Goal: Task Accomplishment & Management: Use online tool/utility

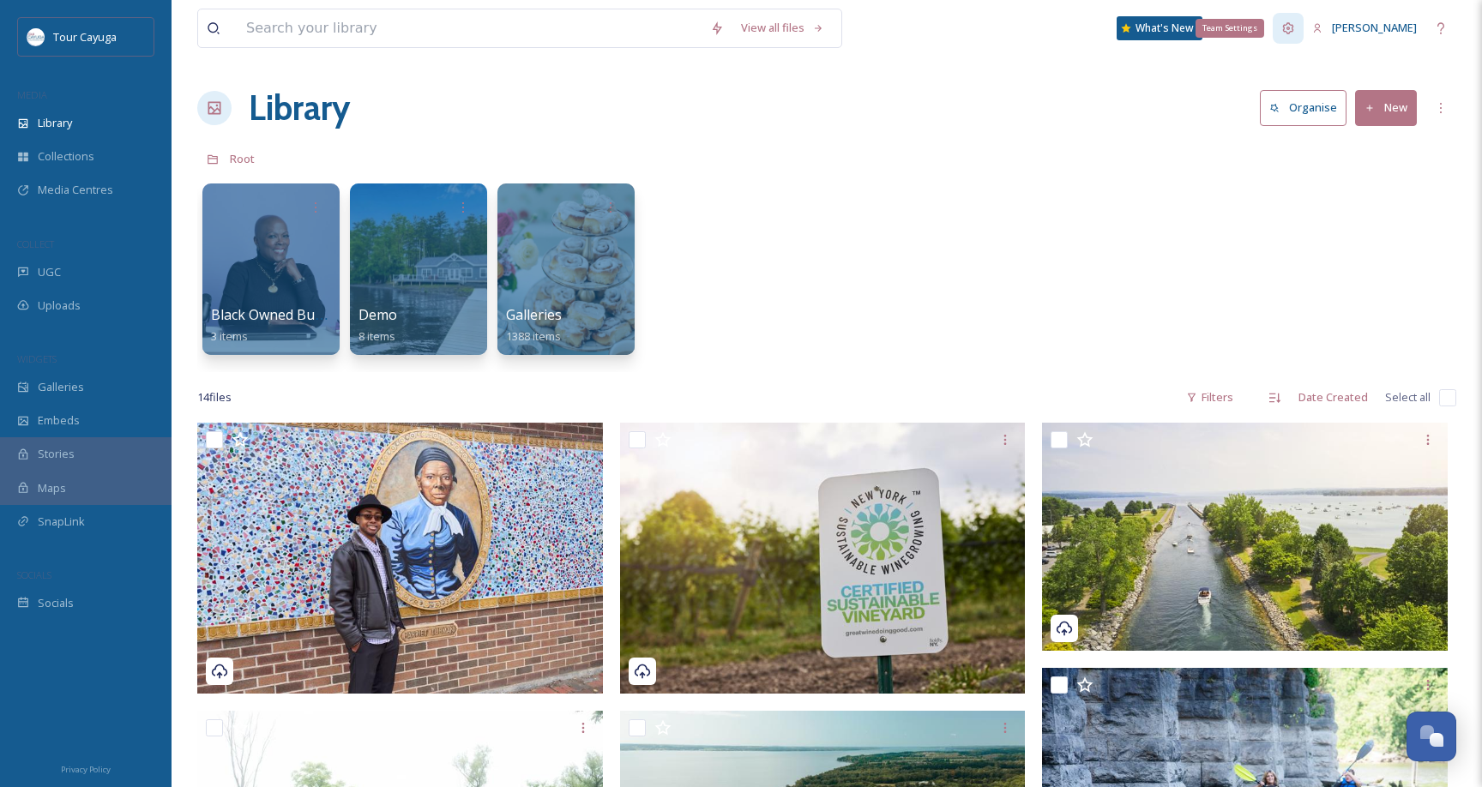
click at [1283, 29] on icon at bounding box center [1288, 27] width 11 height 11
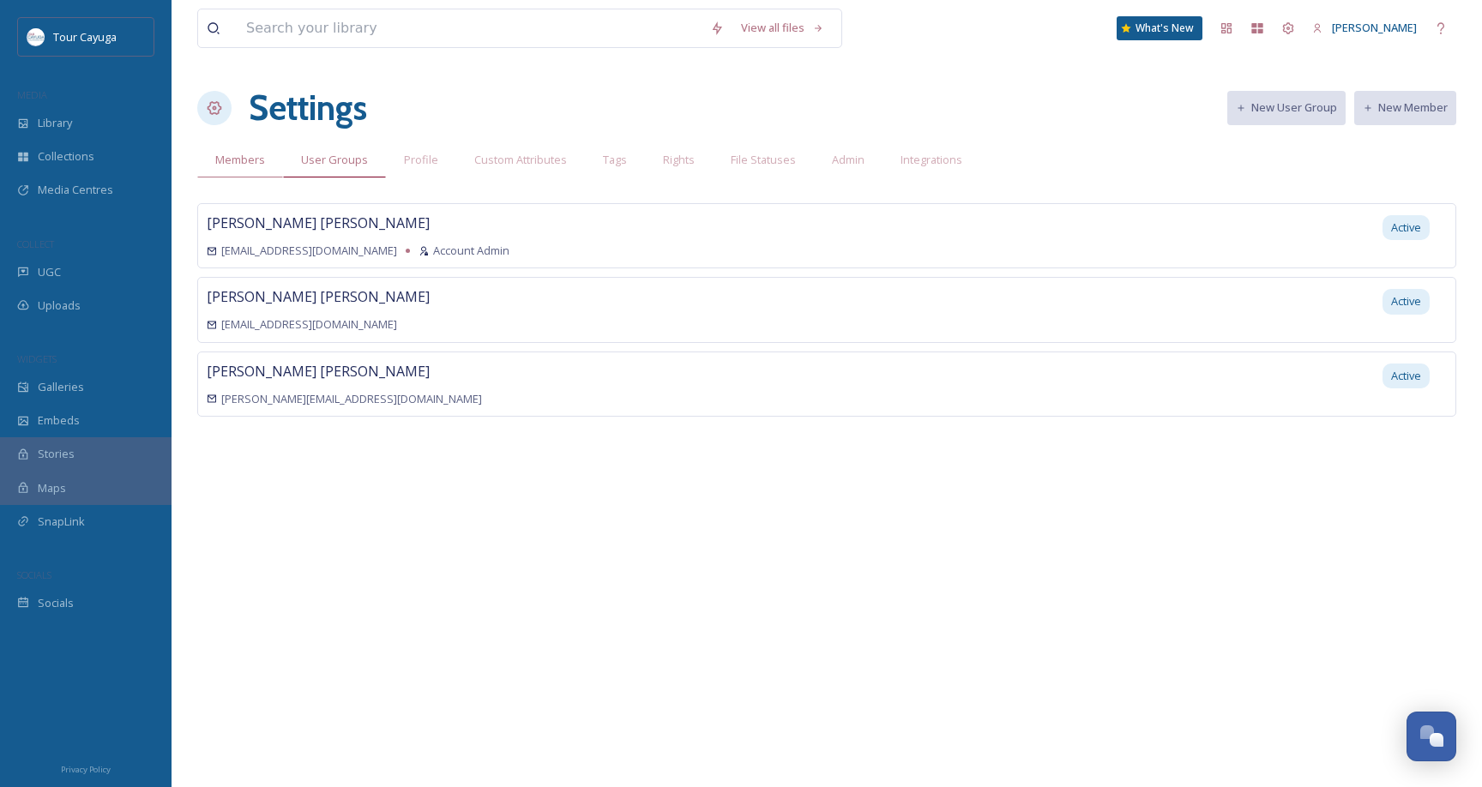
click at [354, 164] on span "User Groups" at bounding box center [334, 160] width 67 height 16
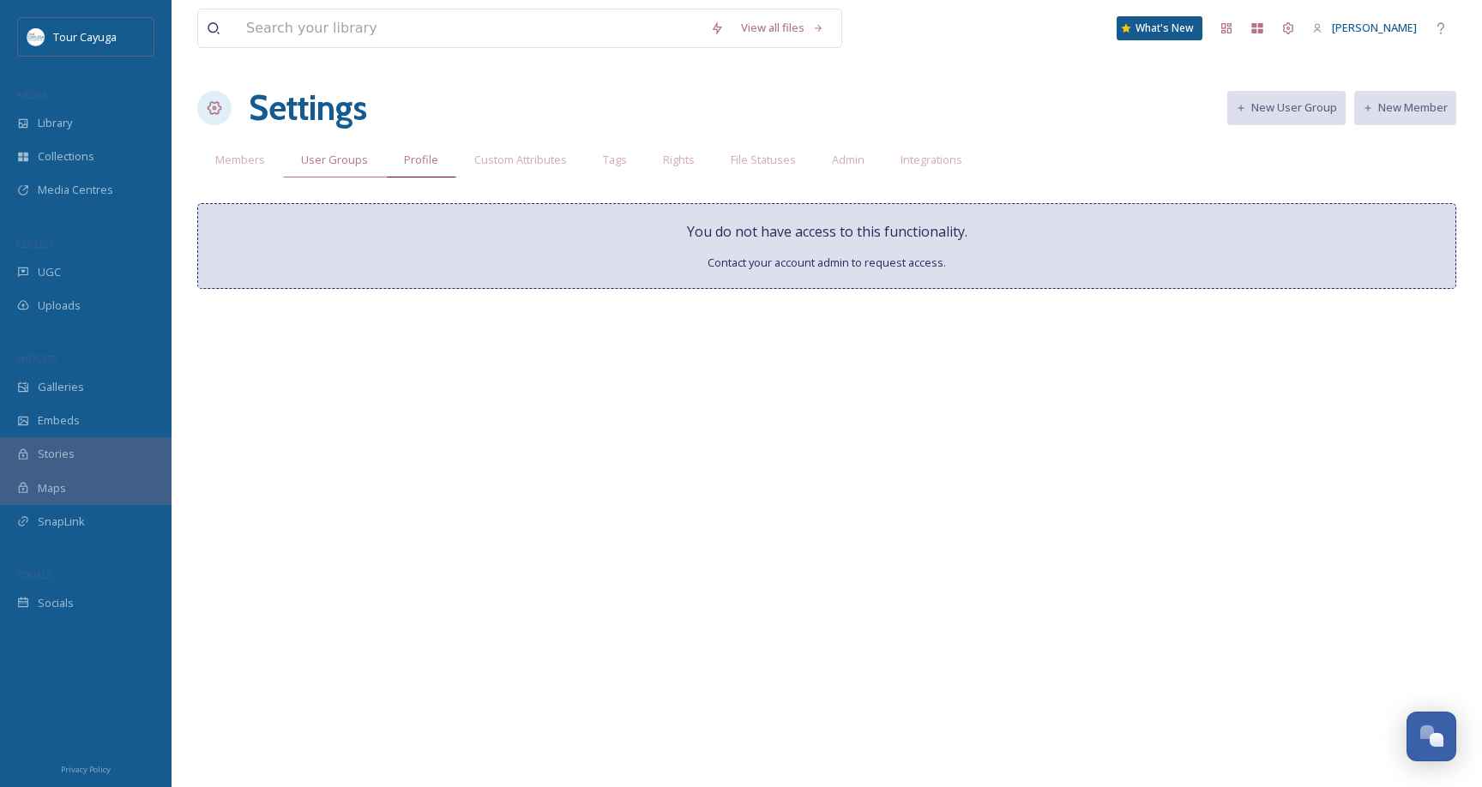
click at [416, 158] on span "Profile" at bounding box center [421, 160] width 34 height 16
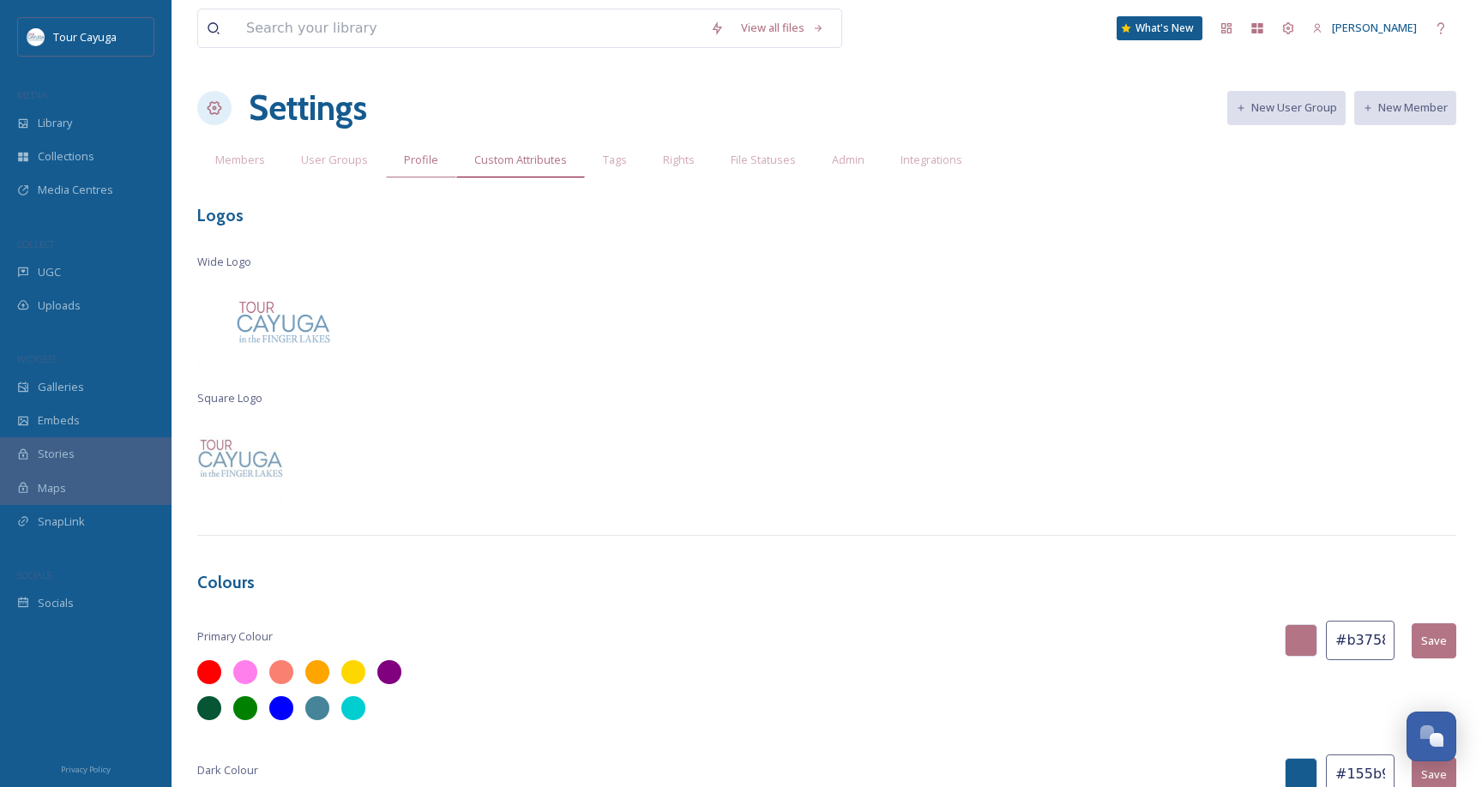
click at [525, 161] on span "Custom Attributes" at bounding box center [520, 160] width 93 height 16
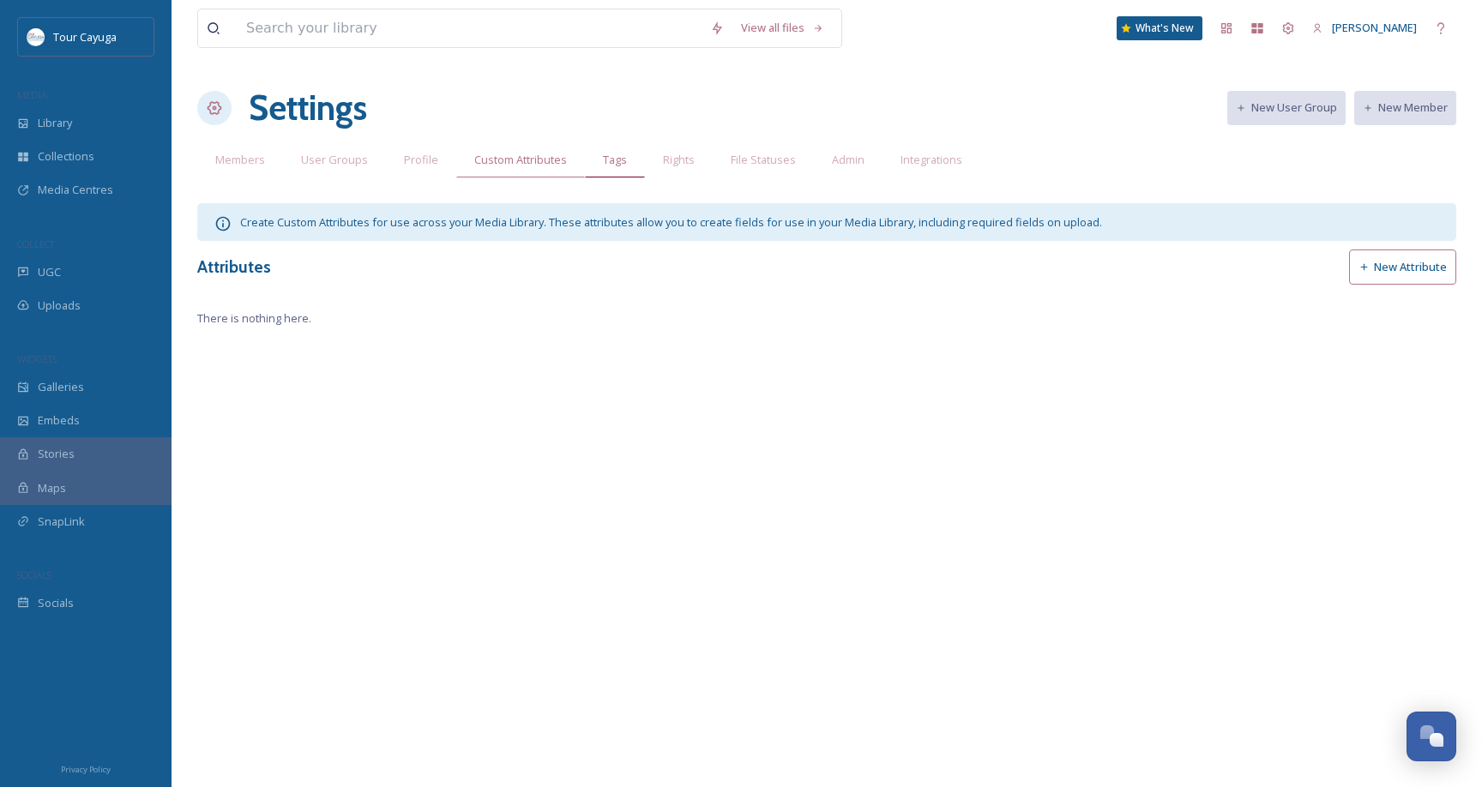
click at [616, 161] on span "Tags" at bounding box center [615, 160] width 24 height 16
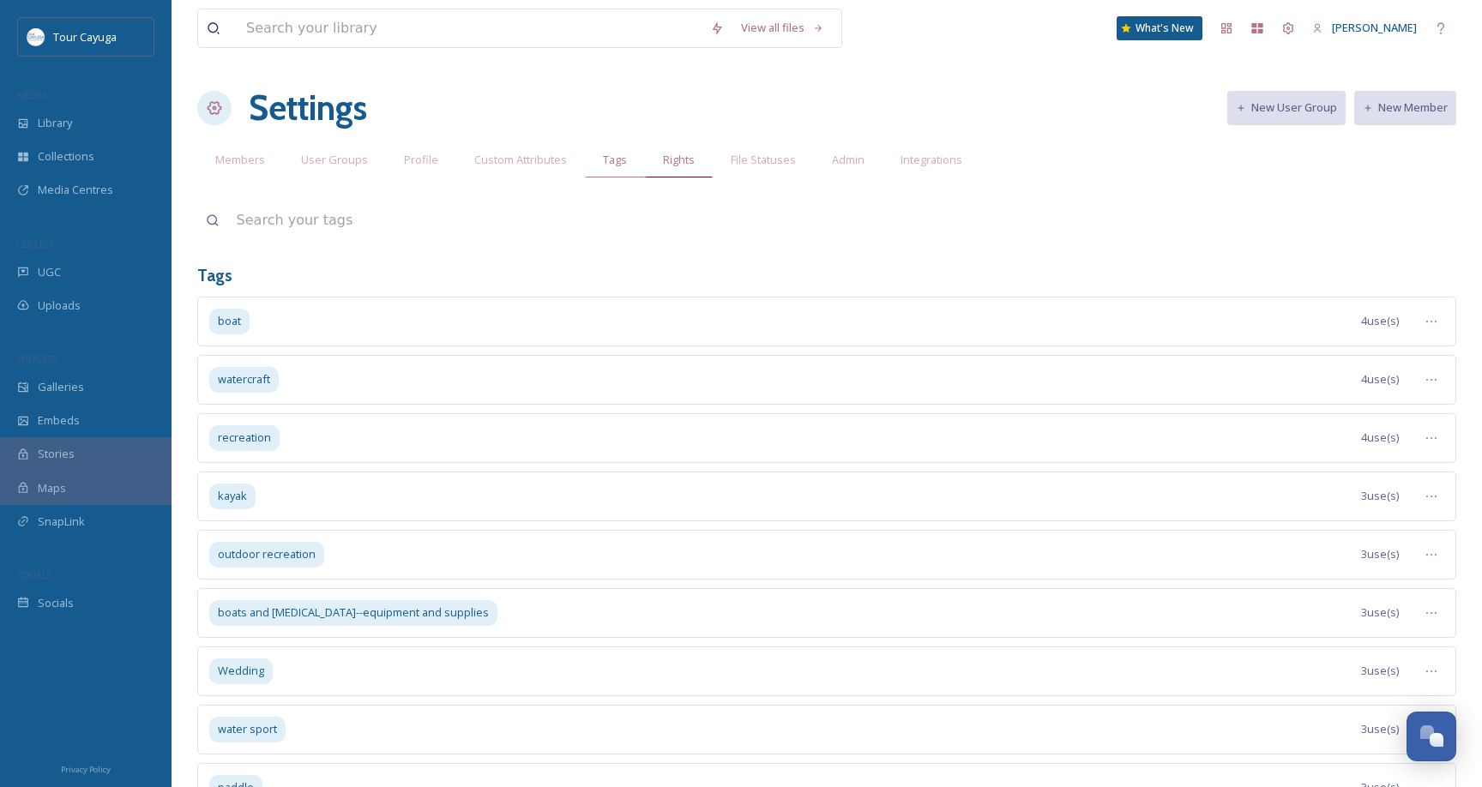
click at [674, 162] on span "Rights" at bounding box center [679, 160] width 32 height 16
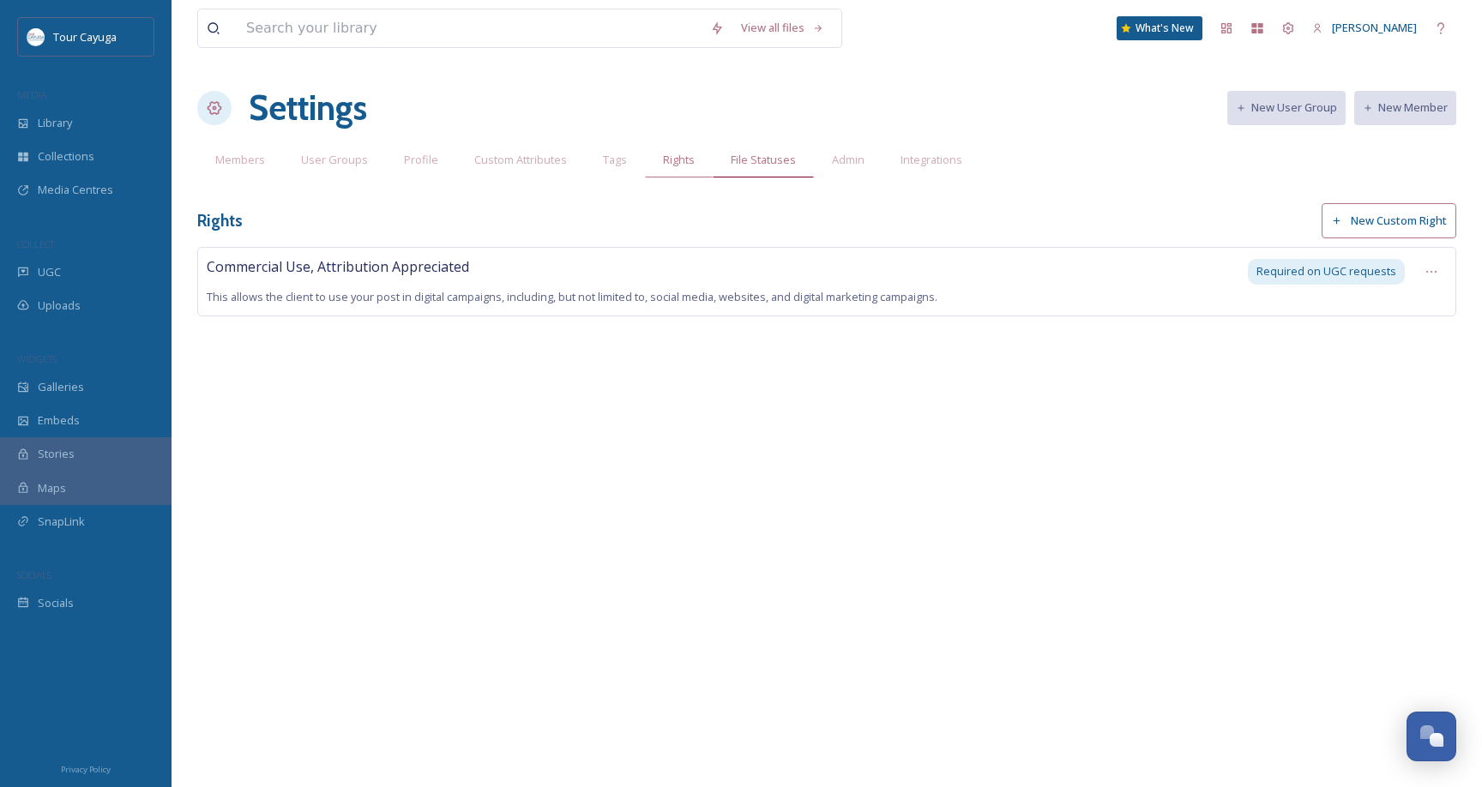
click at [738, 162] on span "File Statuses" at bounding box center [762, 160] width 65 height 16
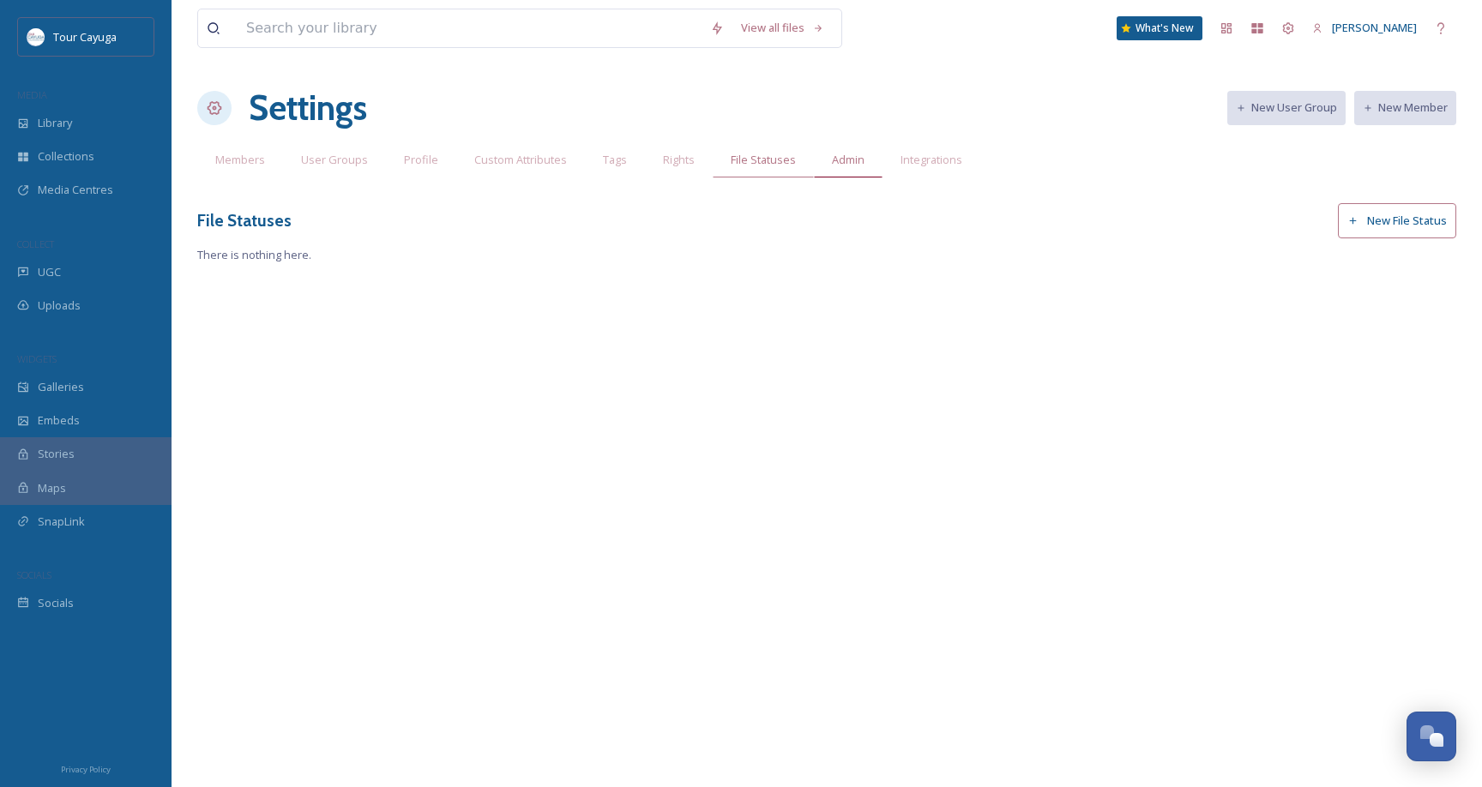
click at [841, 159] on span "Admin" at bounding box center [848, 160] width 33 height 16
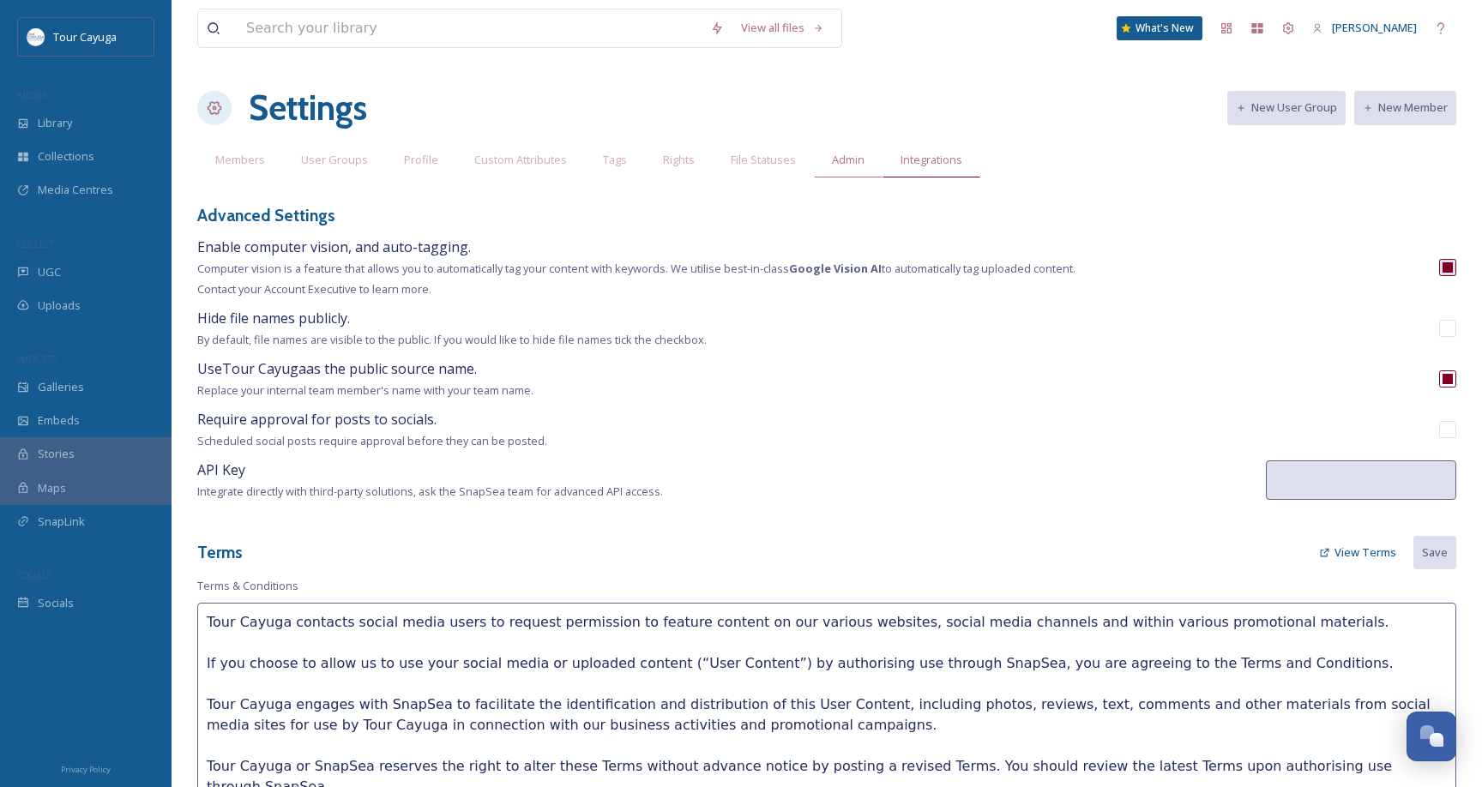
click at [902, 159] on span "Integrations" at bounding box center [931, 160] width 62 height 16
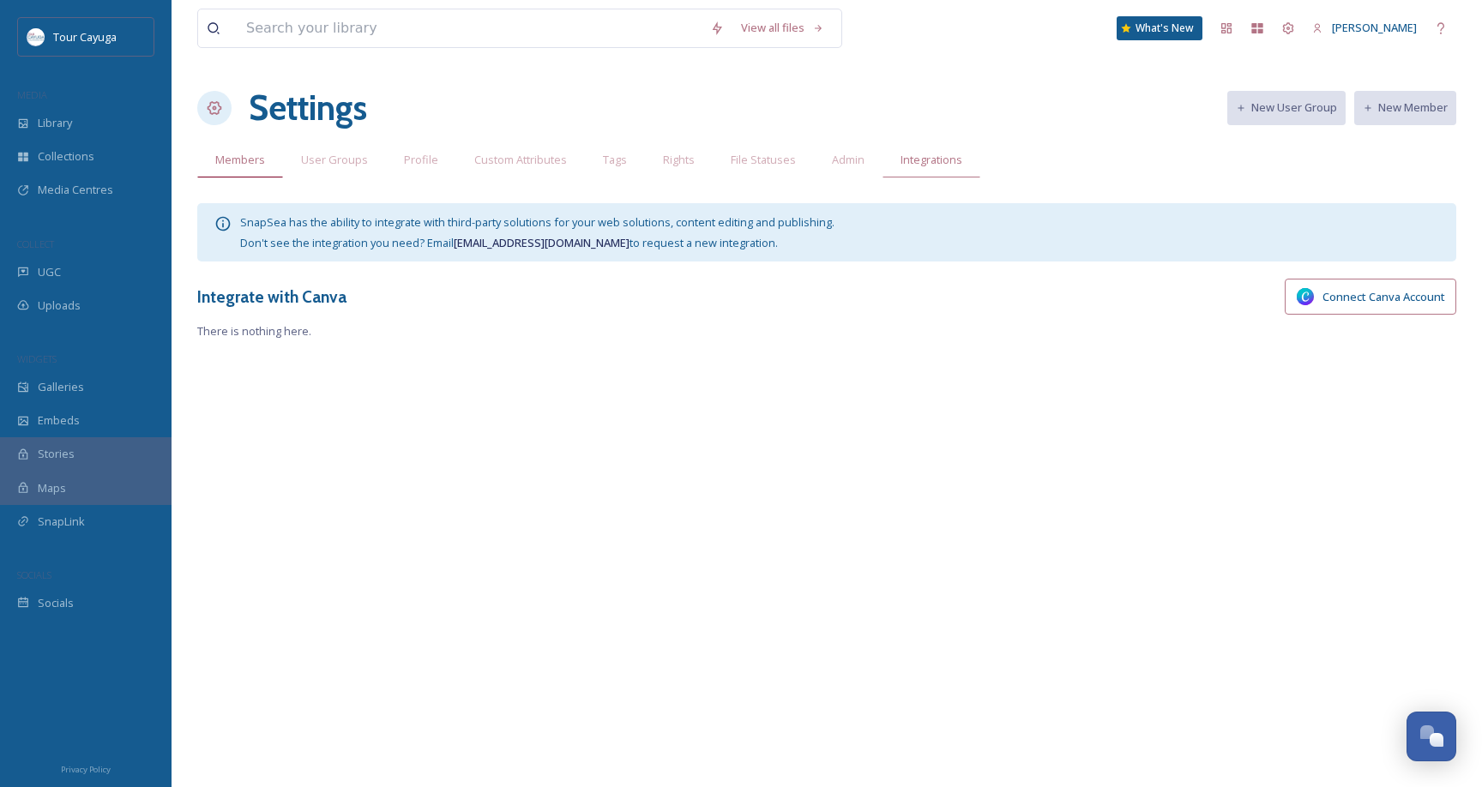
click at [243, 167] on span "Members" at bounding box center [240, 160] width 50 height 16
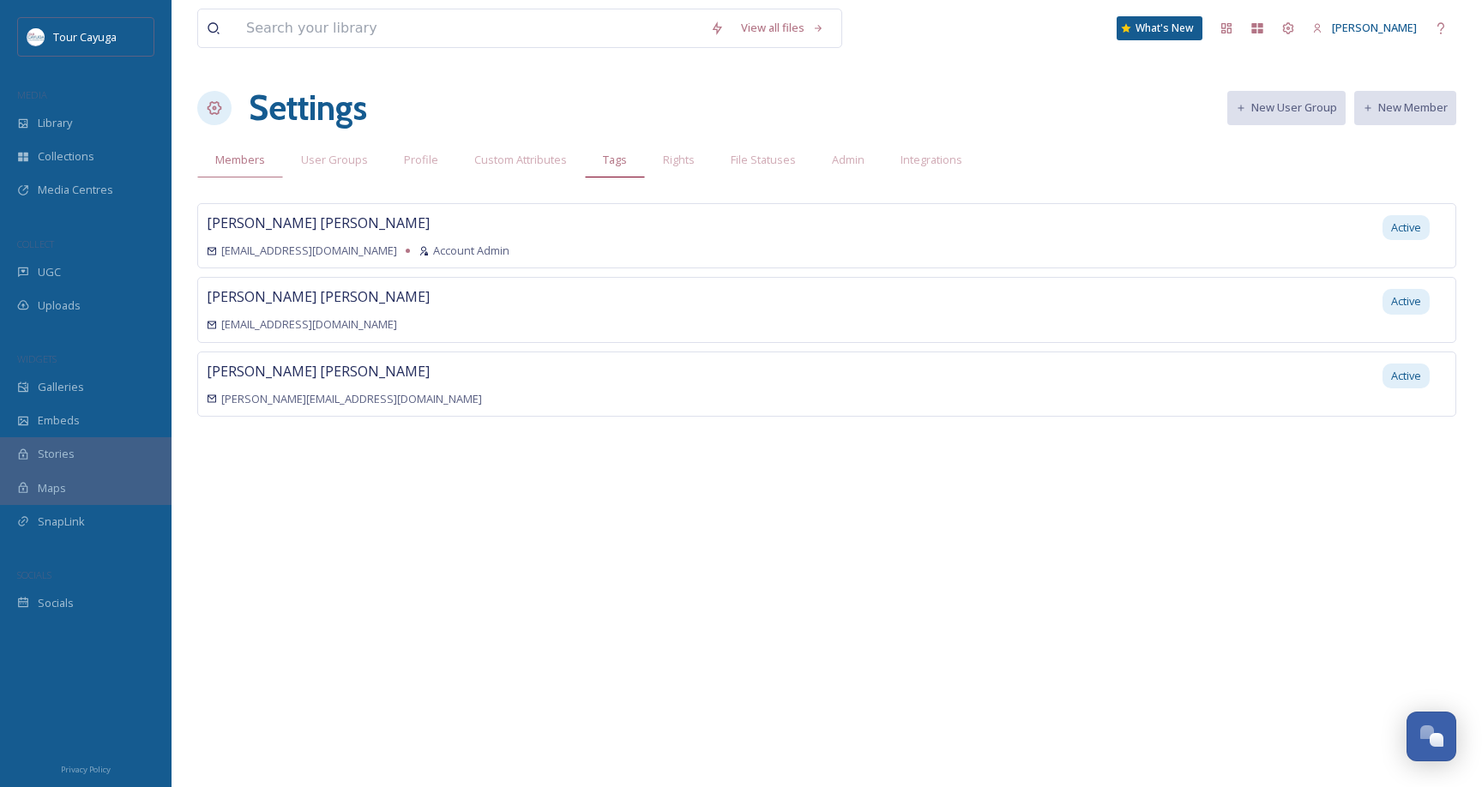
click at [616, 160] on span "Tags" at bounding box center [615, 160] width 24 height 16
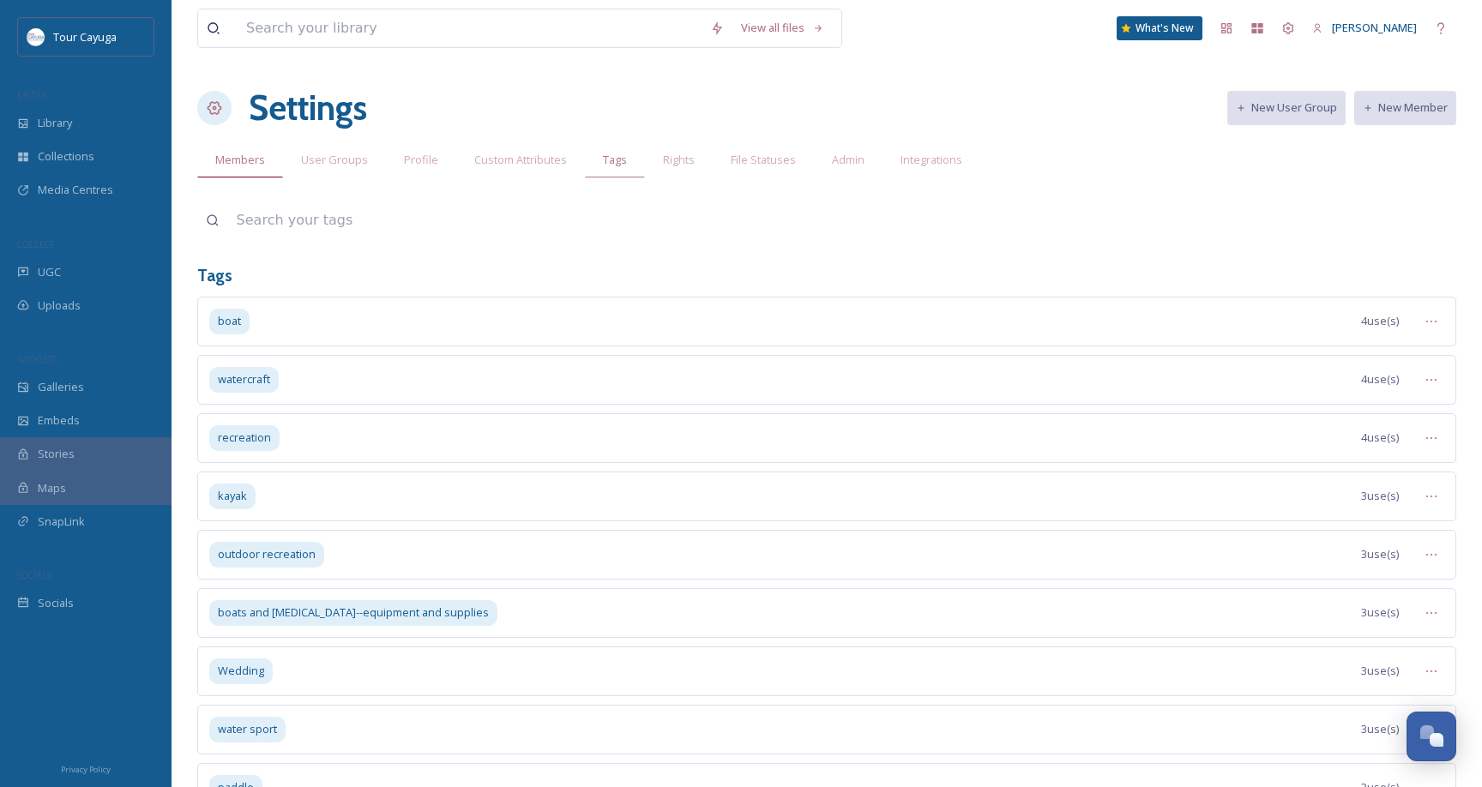
click at [235, 159] on span "Members" at bounding box center [240, 160] width 50 height 16
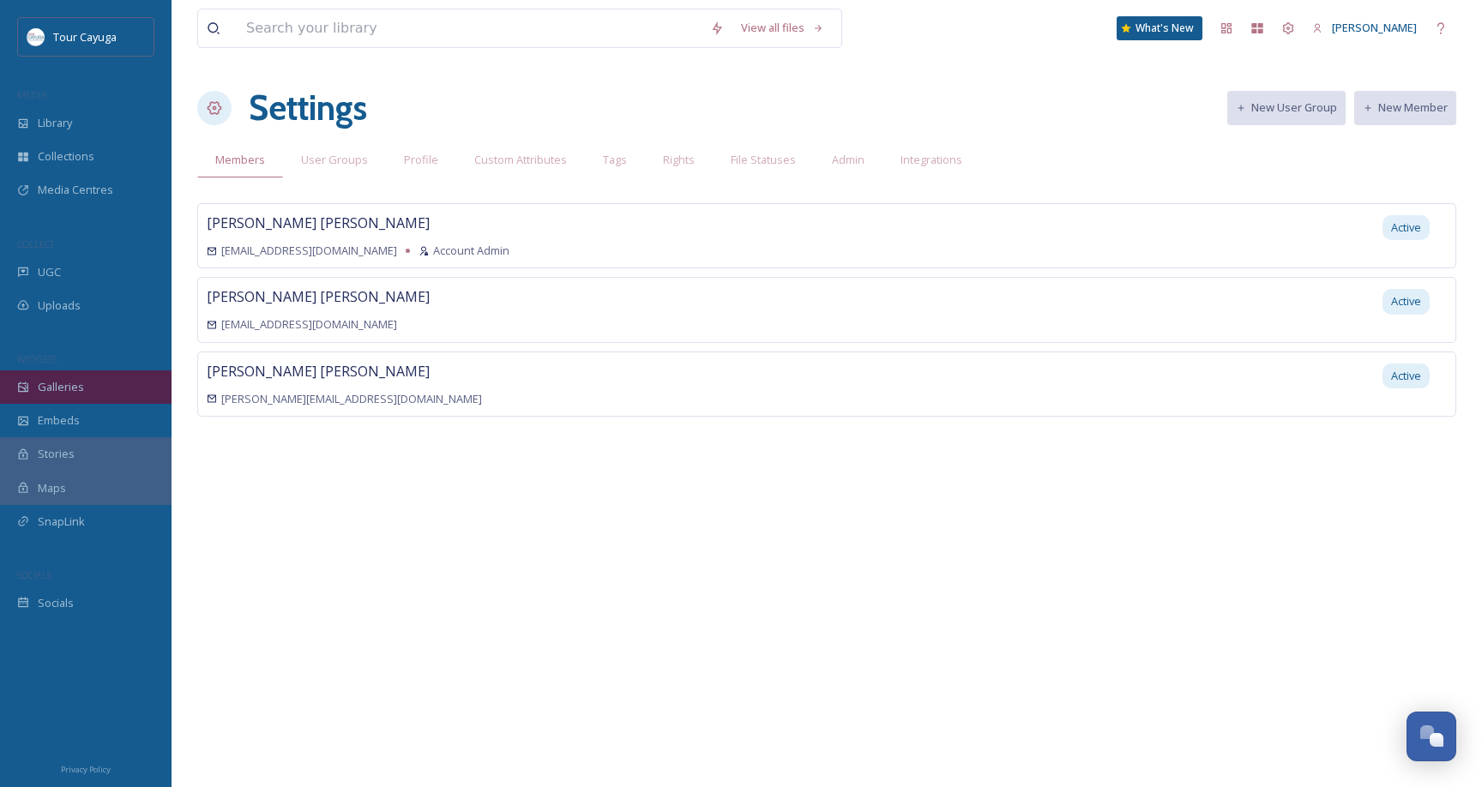
click at [50, 386] on span "Galleries" at bounding box center [61, 387] width 46 height 16
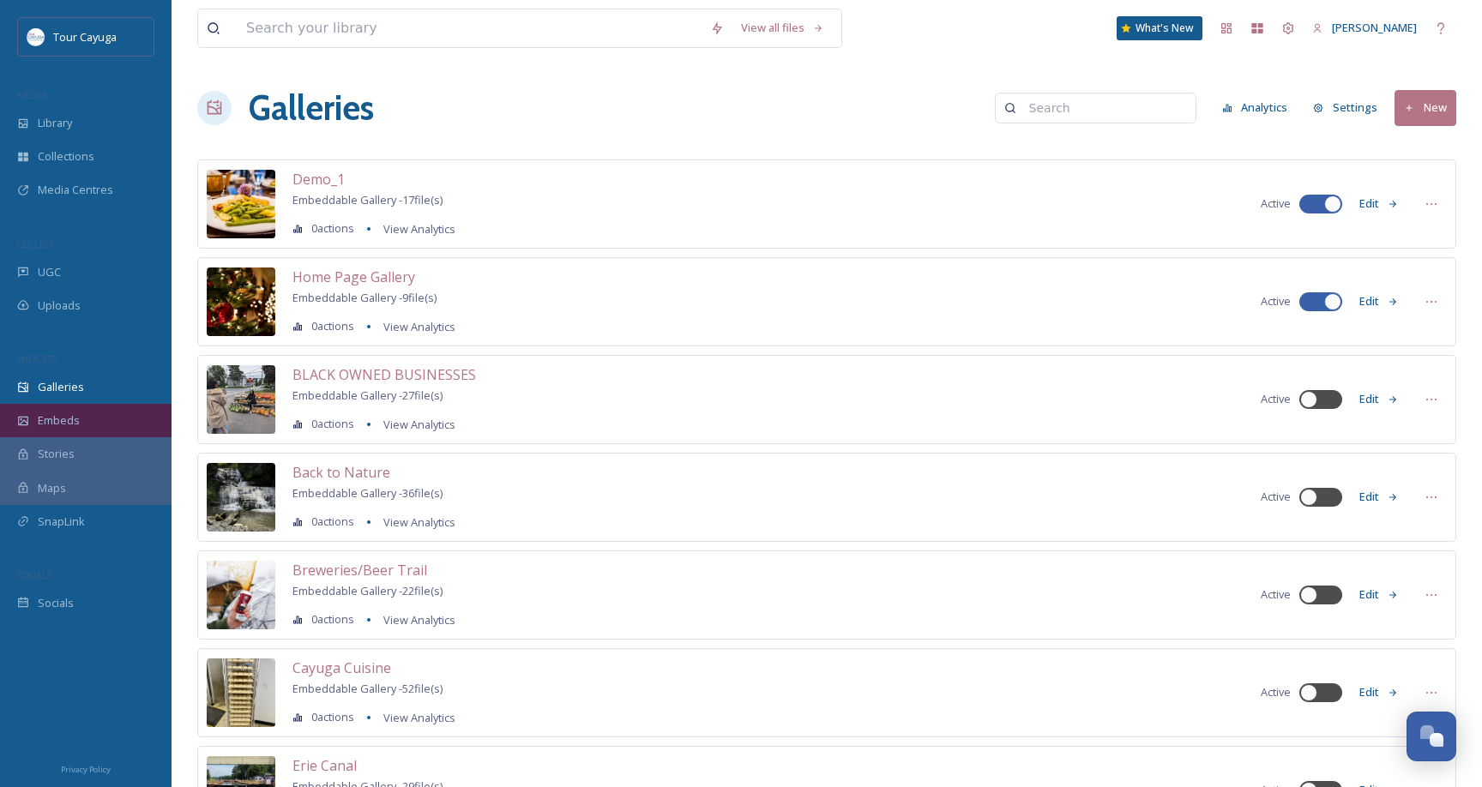
click at [47, 421] on span "Embeds" at bounding box center [59, 420] width 42 height 16
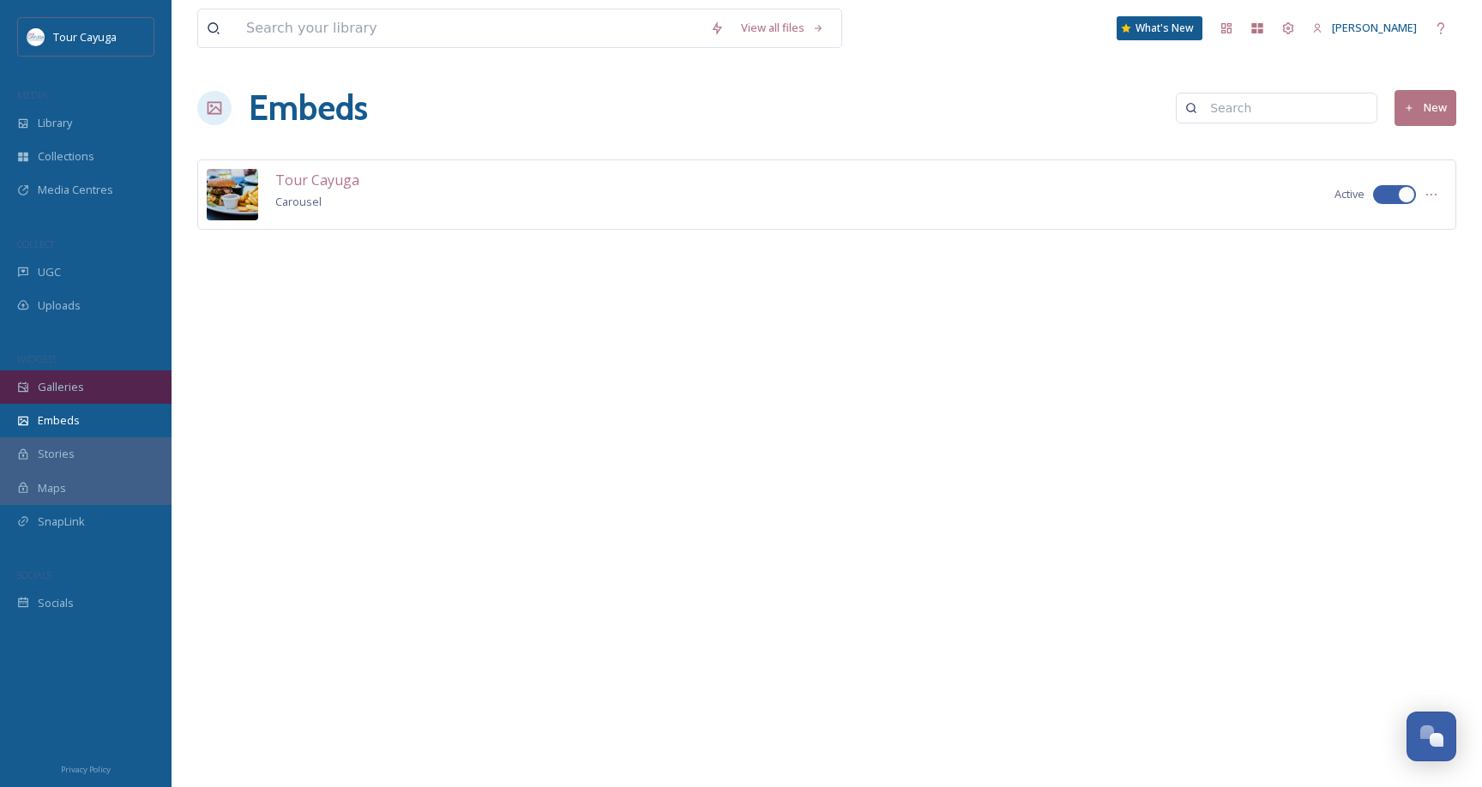
click at [70, 386] on span "Galleries" at bounding box center [61, 387] width 46 height 16
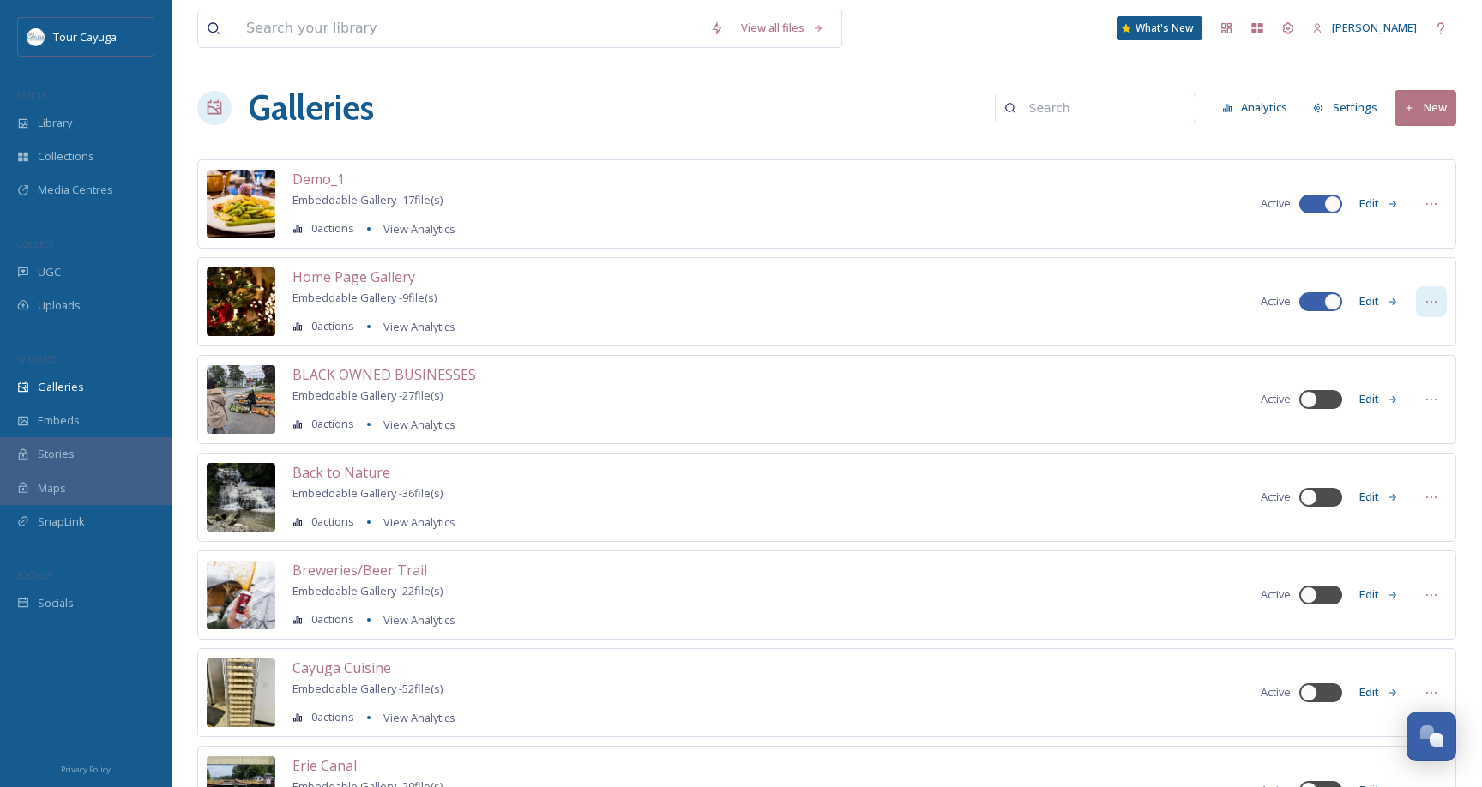
click at [1425, 298] on icon at bounding box center [1431, 302] width 14 height 14
click at [1386, 406] on span "Embed Gallery" at bounding box center [1398, 406] width 75 height 16
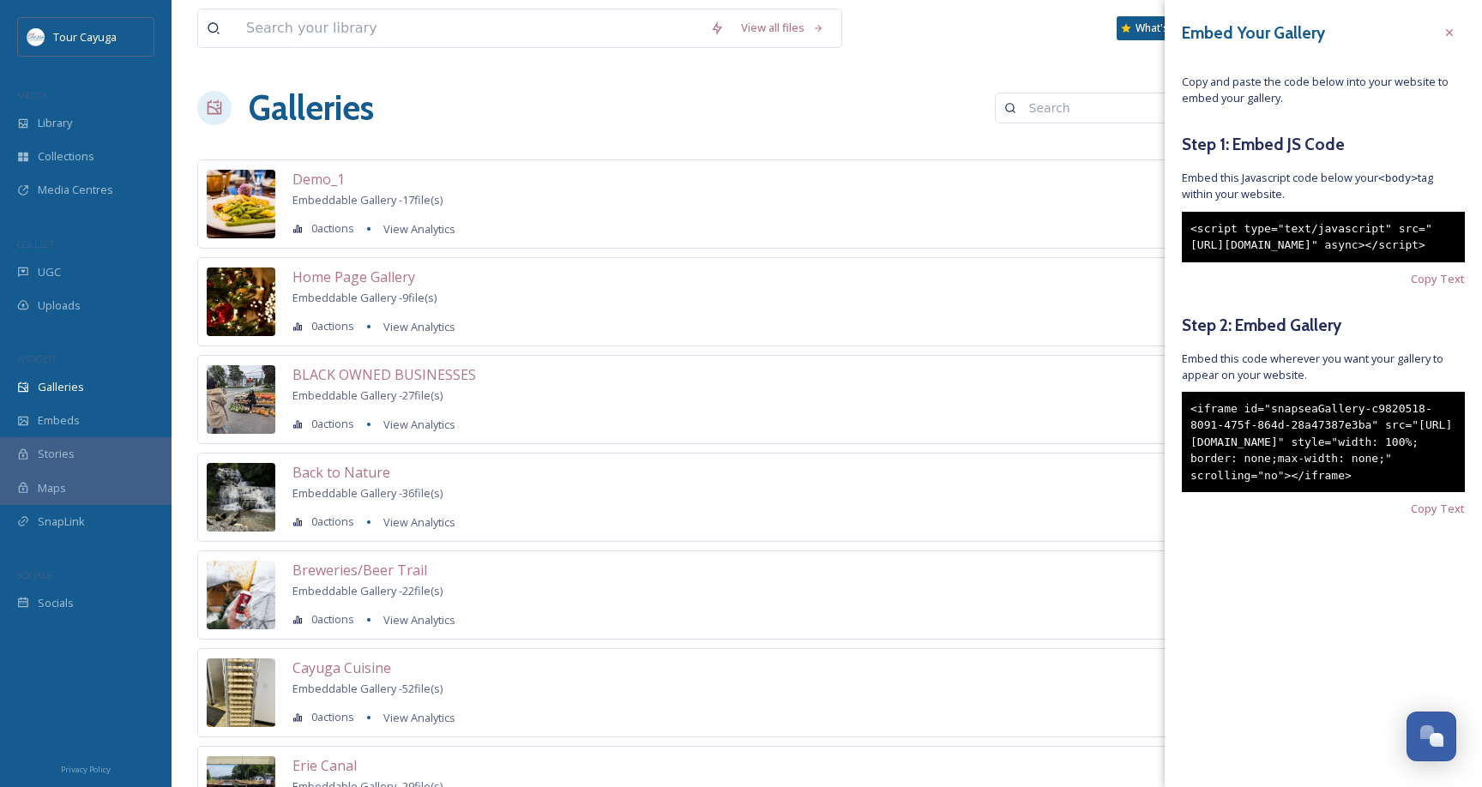
drag, startPoint x: 1301, startPoint y: 279, endPoint x: 1185, endPoint y: 222, distance: 128.8
click at [1187, 222] on div "<script type="text/javascript" src="[URL][DOMAIN_NAME]" async></script>" at bounding box center [1322, 237] width 283 height 51
copy div "<script type="text/javascript" src="[URL][DOMAIN_NAME]" async></script>"
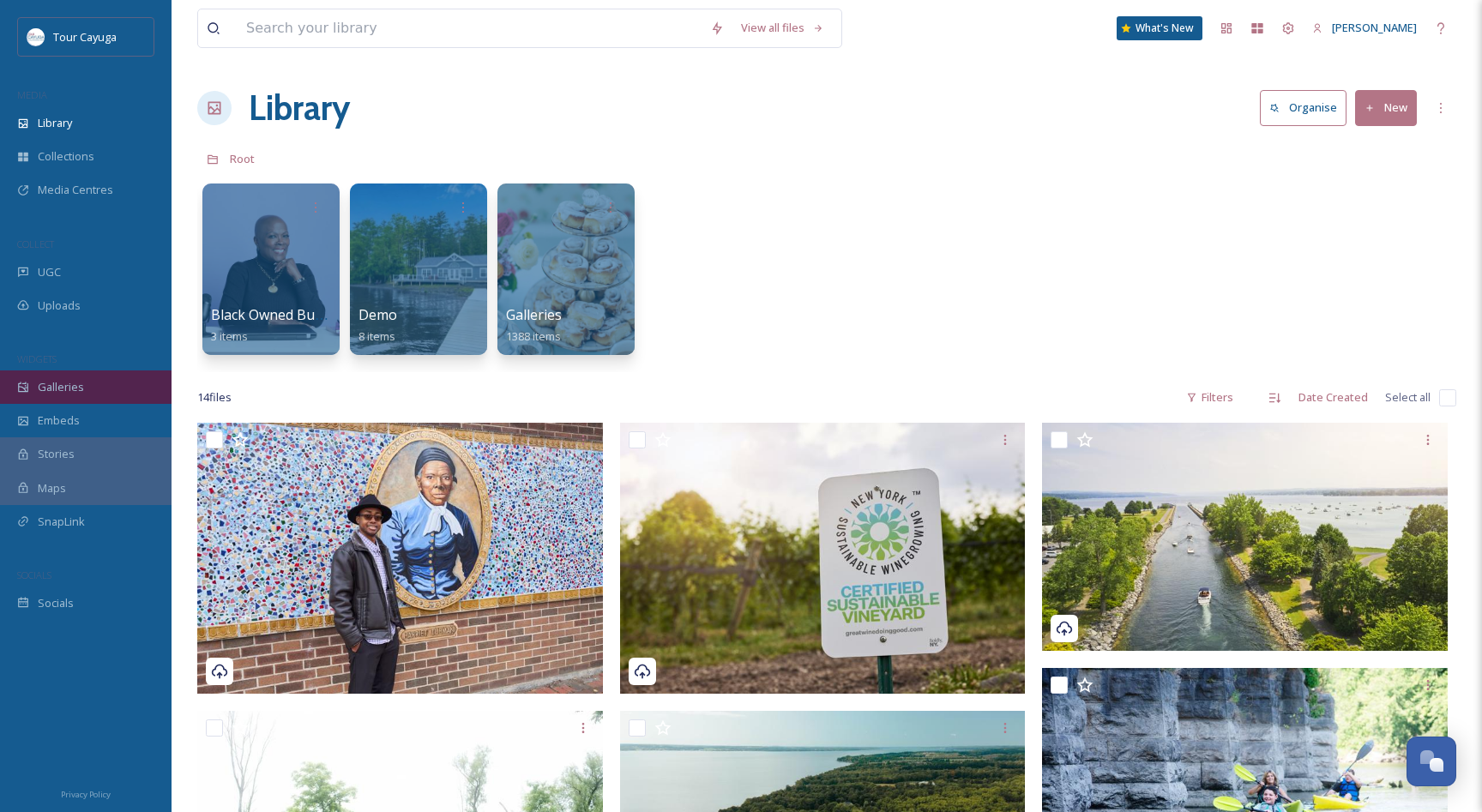
click at [56, 384] on span "Galleries" at bounding box center [61, 387] width 46 height 16
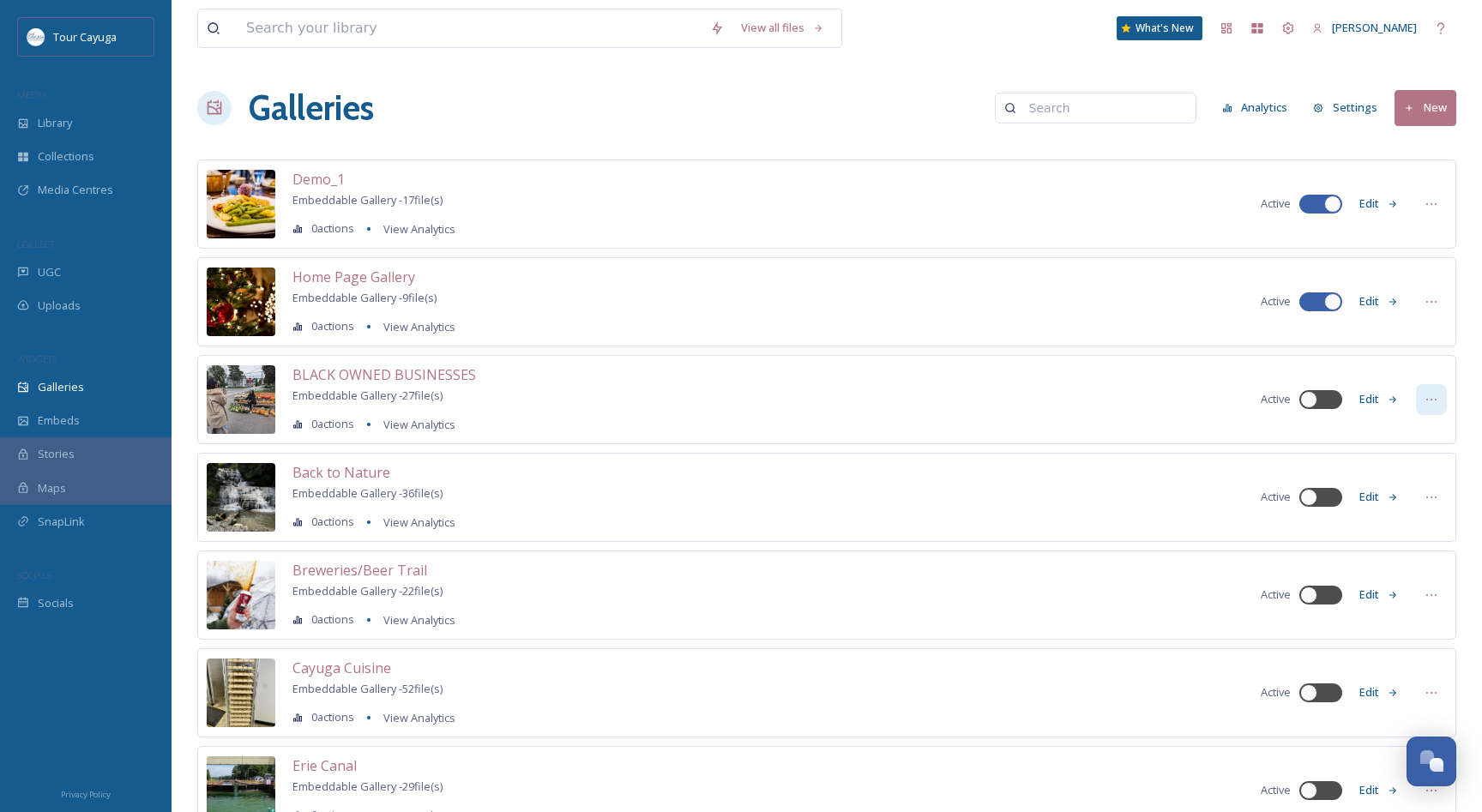
click at [1427, 400] on icon at bounding box center [1431, 400] width 10 height 2
click at [1387, 502] on span "Embed Gallery" at bounding box center [1398, 504] width 75 height 16
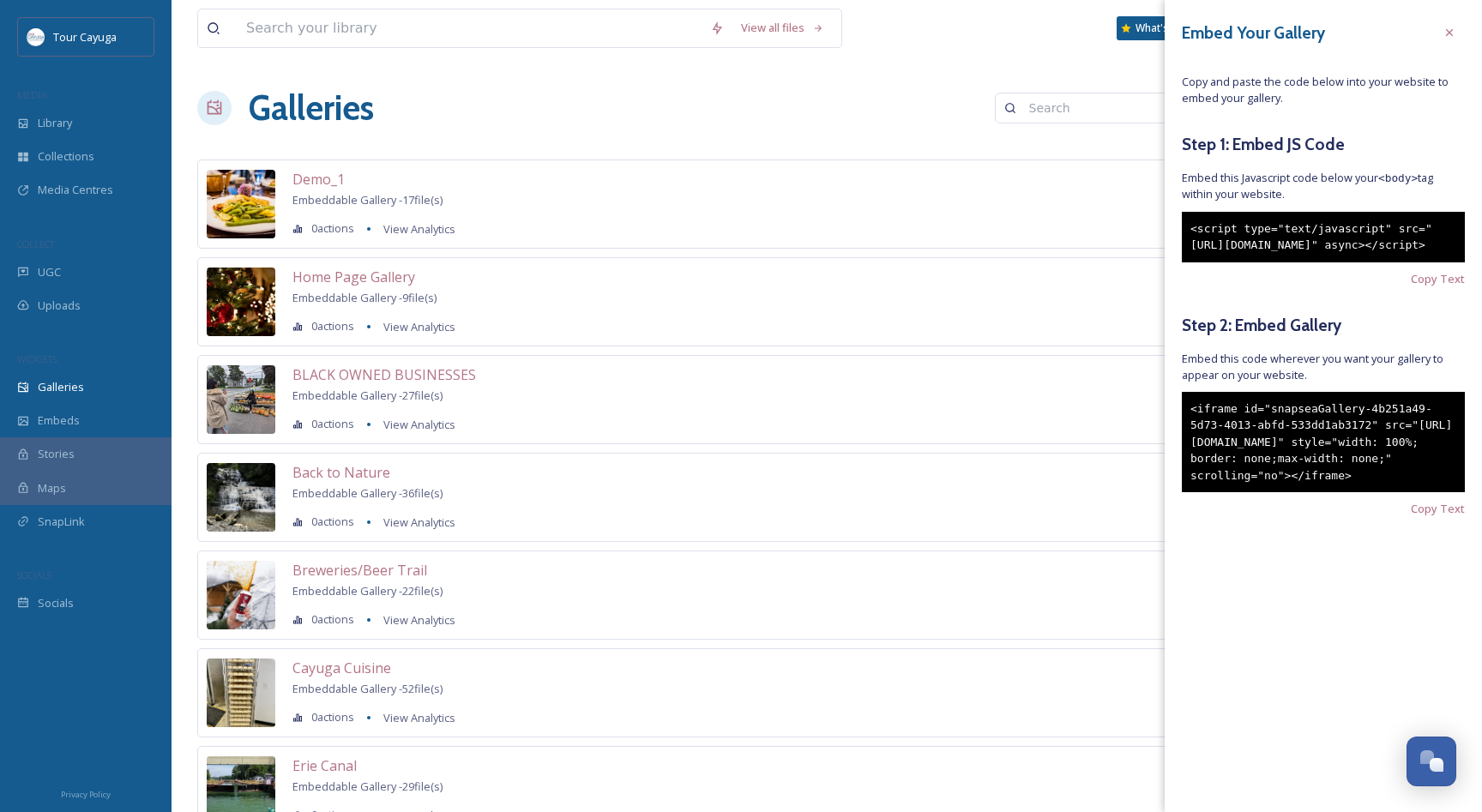
drag, startPoint x: 1300, startPoint y: 282, endPoint x: 1185, endPoint y: 227, distance: 127.3
click at [1185, 227] on div "<script type="text/javascript" src="[URL][DOMAIN_NAME]" async></script>" at bounding box center [1322, 237] width 283 height 51
copy div "<script type="text/javascript" src="[URL][DOMAIN_NAME]" async></script>"
